Goal: Navigation & Orientation: Understand site structure

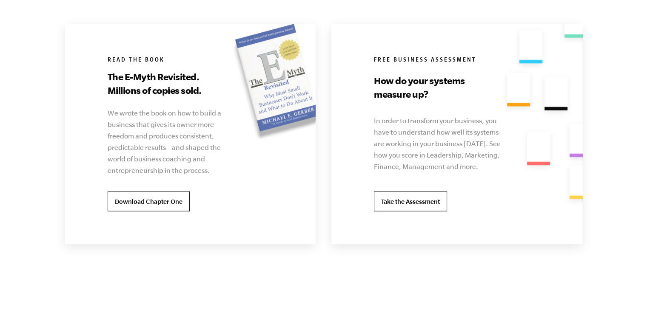
scroll to position [1657, 0]
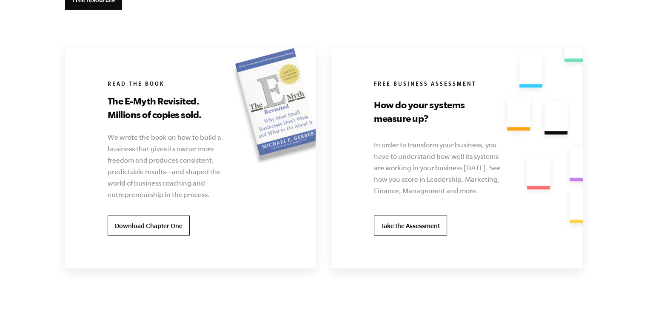
drag, startPoint x: 652, startPoint y: 145, endPoint x: 642, endPoint y: 212, distance: 68.3
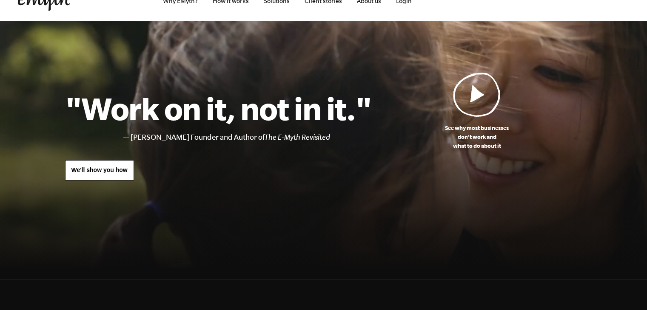
scroll to position [17, 0]
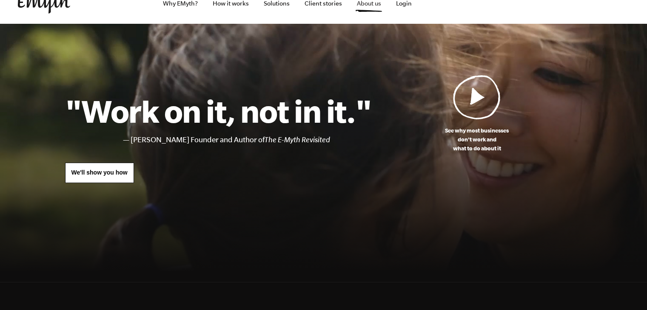
click at [362, 4] on link "About us" at bounding box center [369, 3] width 38 height 41
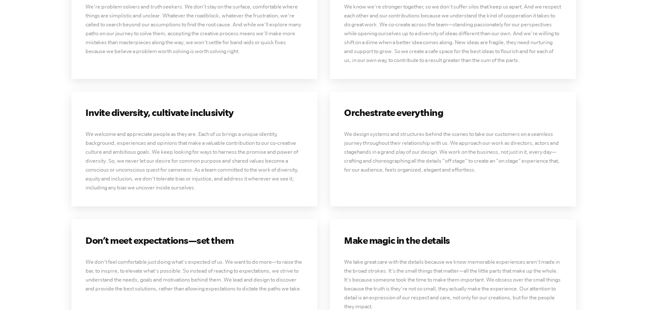
scroll to position [2354, 0]
